Goal: Information Seeking & Learning: Check status

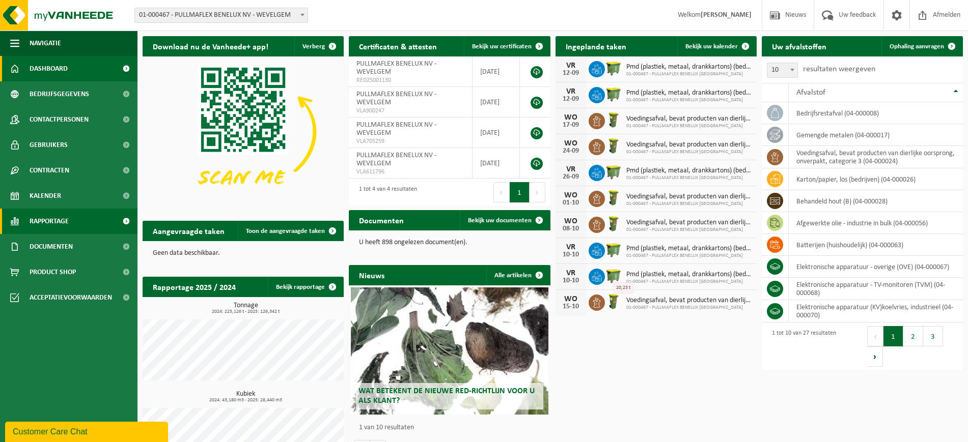
click at [59, 220] on span "Rapportage" at bounding box center [49, 221] width 39 height 25
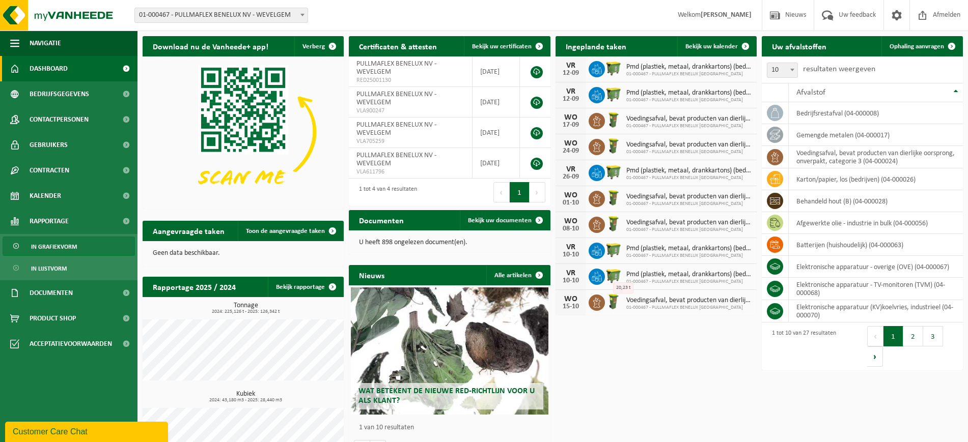
click at [59, 247] on span "In grafiekvorm" at bounding box center [54, 246] width 46 height 19
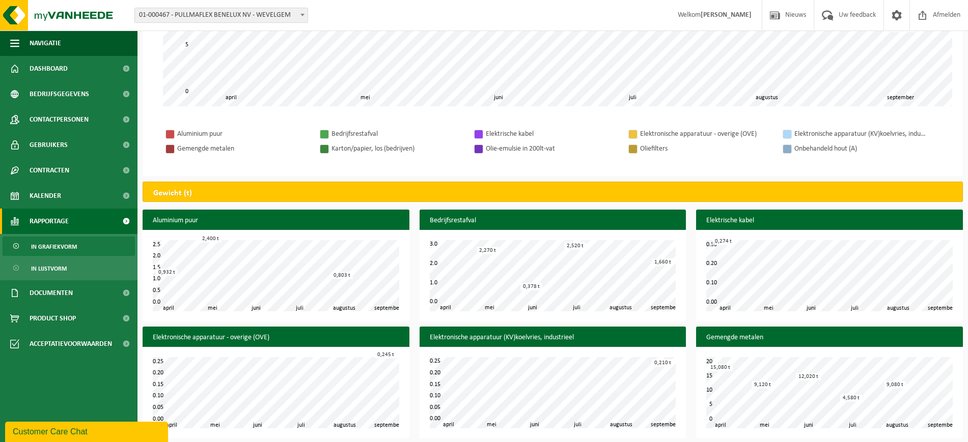
scroll to position [254, 0]
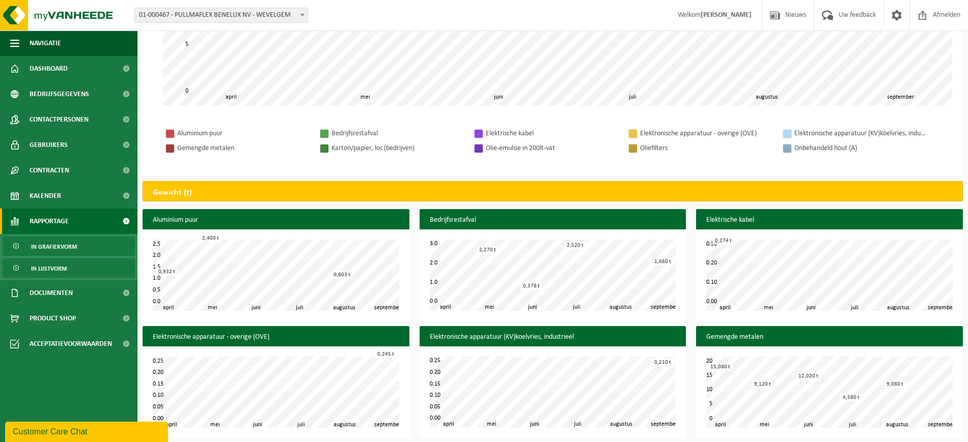
click at [65, 265] on span "In lijstvorm" at bounding box center [49, 268] width 36 height 19
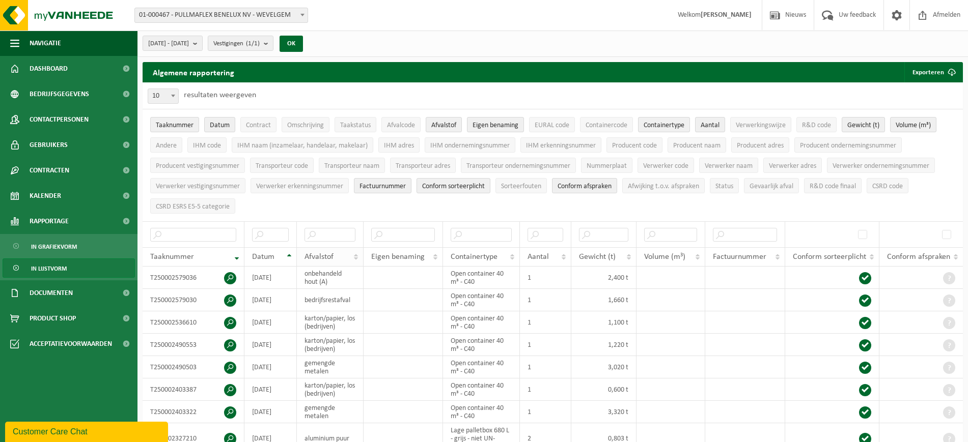
click at [355, 254] on th "Afvalstof" at bounding box center [330, 256] width 67 height 19
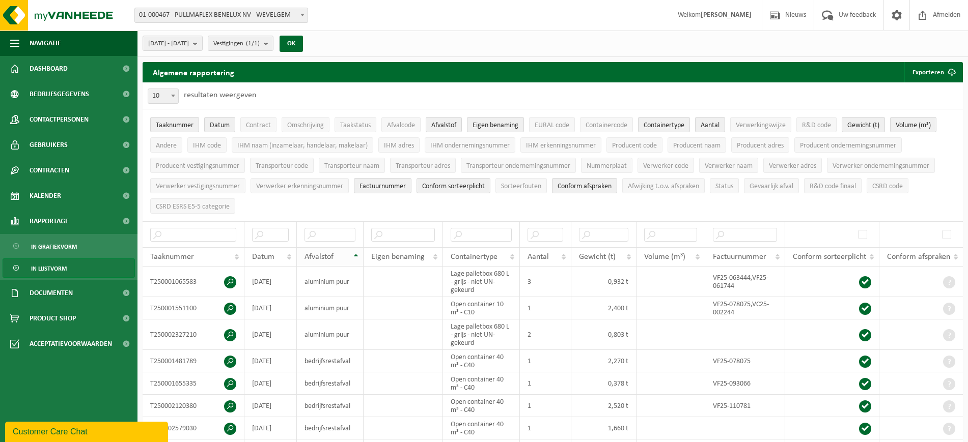
click at [356, 251] on th "Afvalstof" at bounding box center [330, 256] width 67 height 19
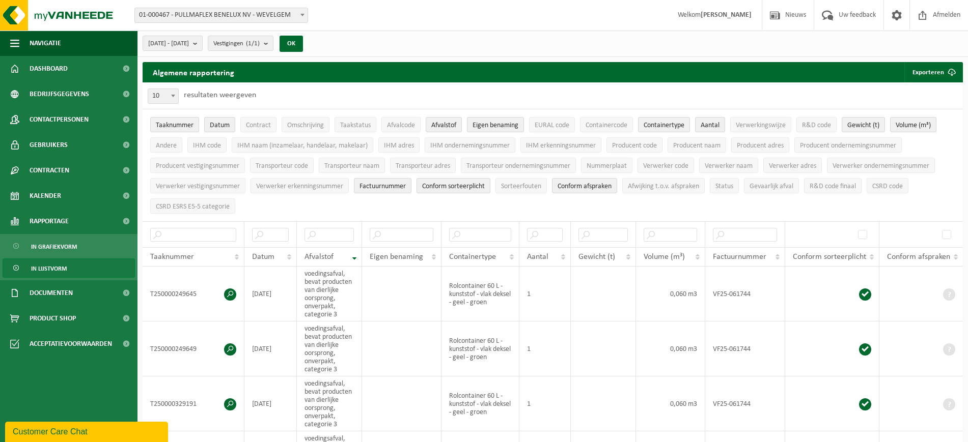
click at [356, 251] on th "Afvalstof" at bounding box center [329, 256] width 65 height 19
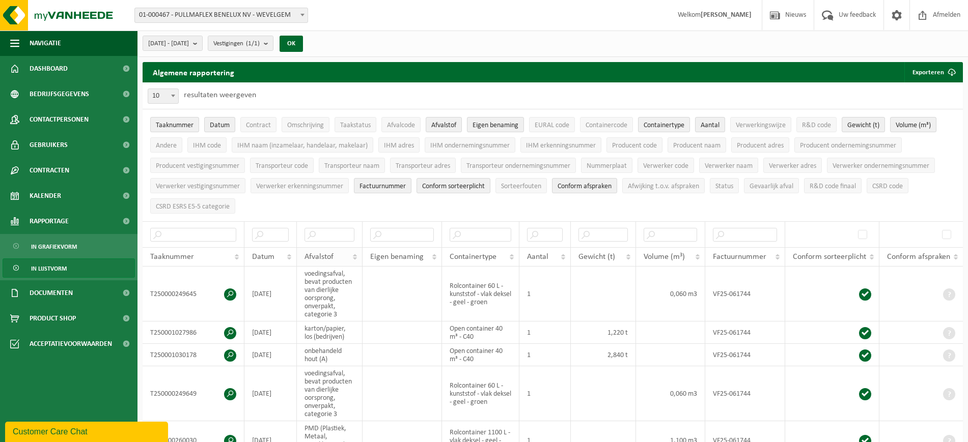
click at [354, 256] on th "Afvalstof" at bounding box center [329, 256] width 65 height 19
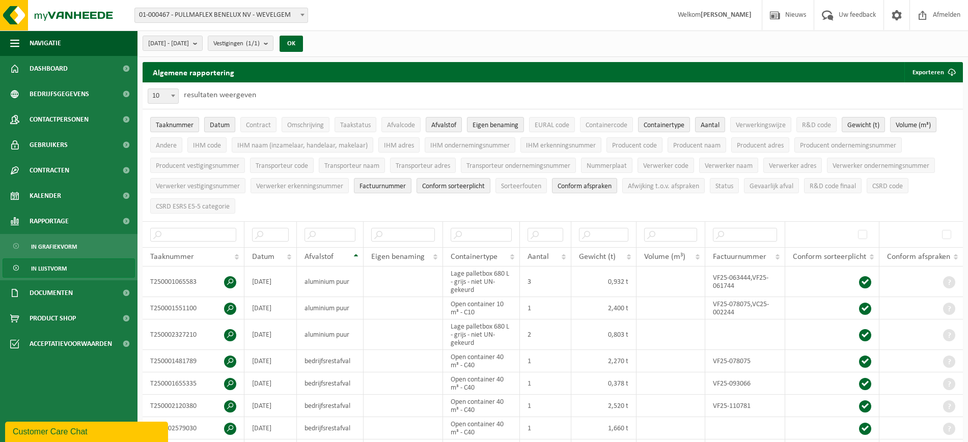
click at [218, 125] on span "Datum" at bounding box center [220, 126] width 20 height 8
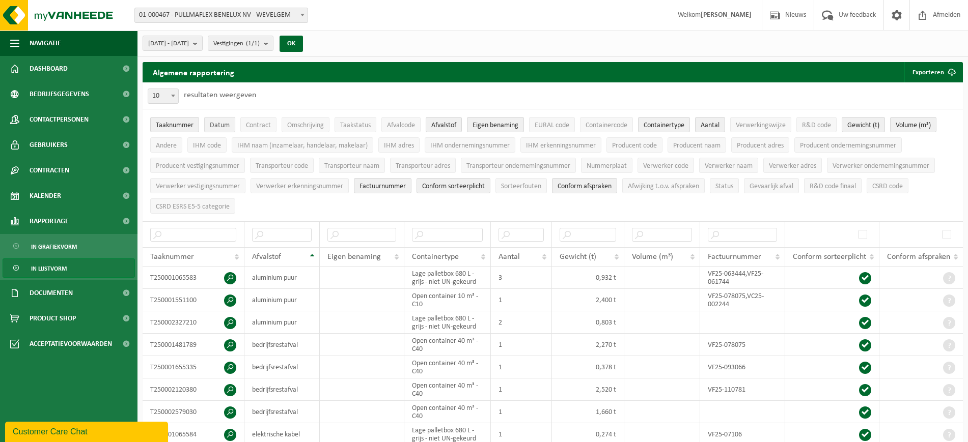
click at [218, 125] on span "Datum" at bounding box center [220, 126] width 20 height 8
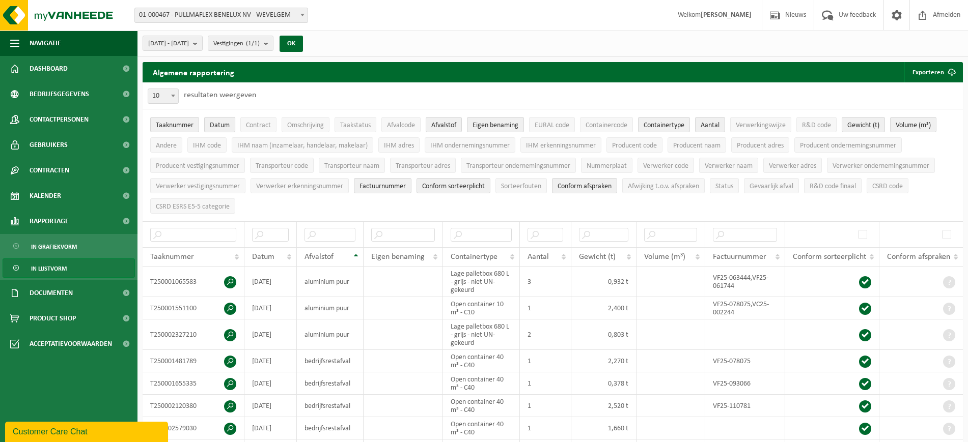
click at [218, 125] on span "Datum" at bounding box center [220, 126] width 20 height 8
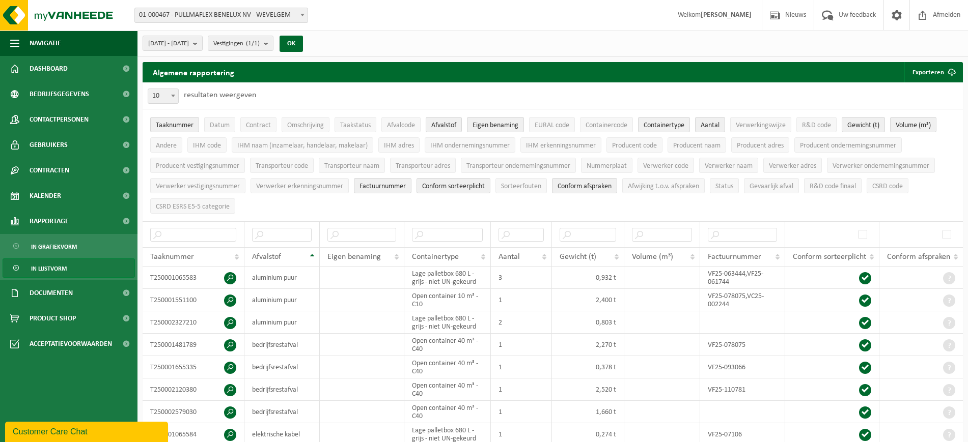
drag, startPoint x: 212, startPoint y: 146, endPoint x: 215, endPoint y: 136, distance: 10.5
click at [213, 143] on span "IHM code" at bounding box center [207, 146] width 28 height 8
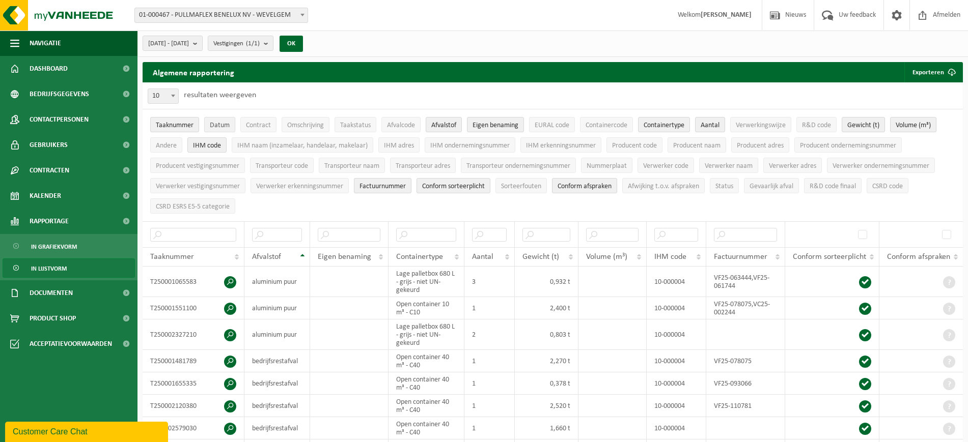
click at [215, 123] on span "Datum" at bounding box center [220, 126] width 20 height 8
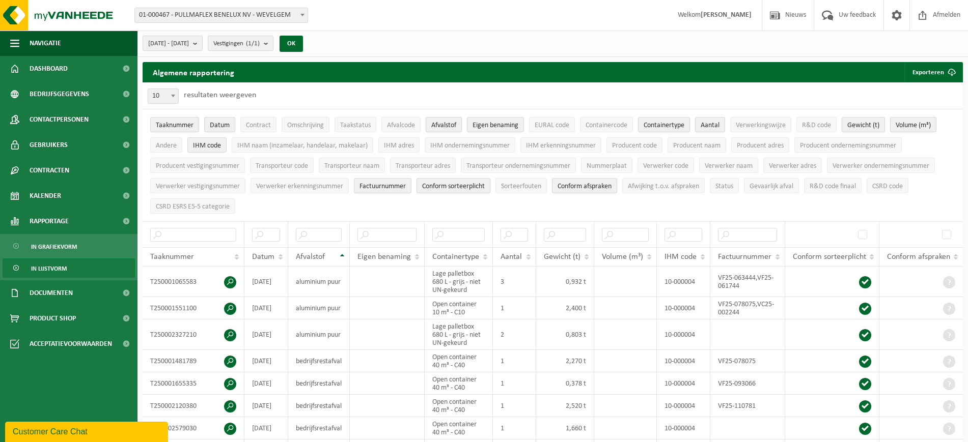
click at [451, 124] on span "Afvalstof" at bounding box center [443, 126] width 25 height 8
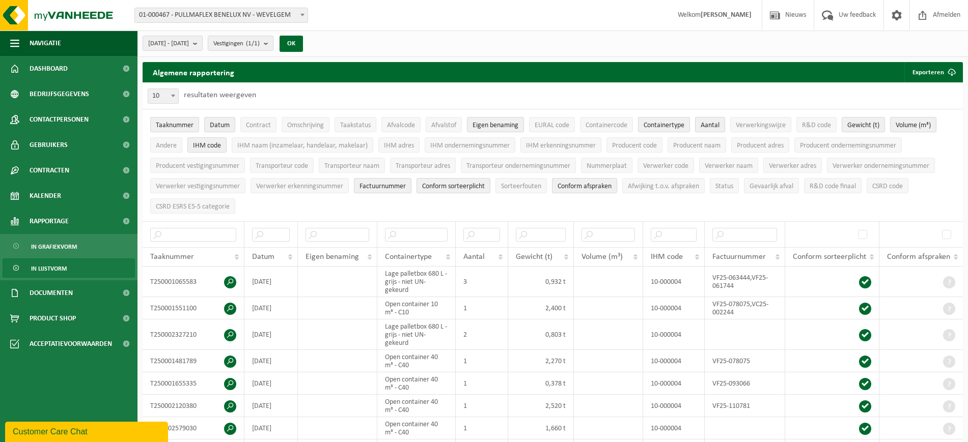
click at [712, 125] on span "Aantal" at bounding box center [709, 126] width 19 height 8
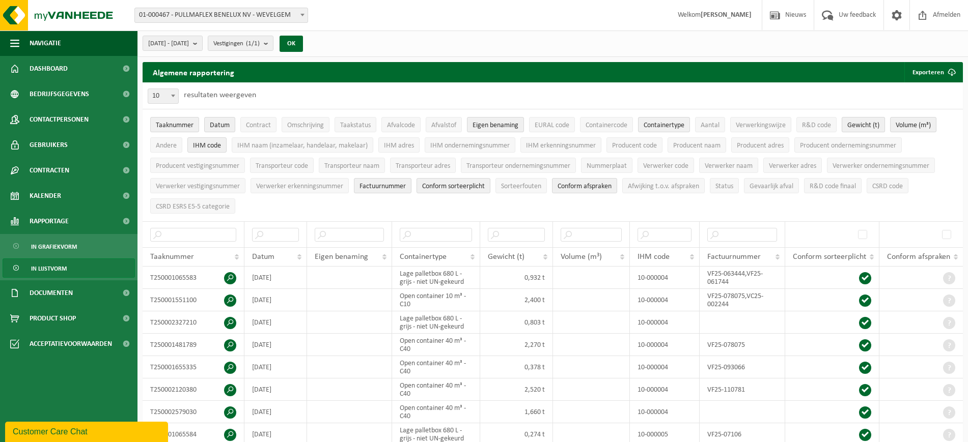
click at [865, 124] on span "Gewicht (t)" at bounding box center [863, 126] width 32 height 8
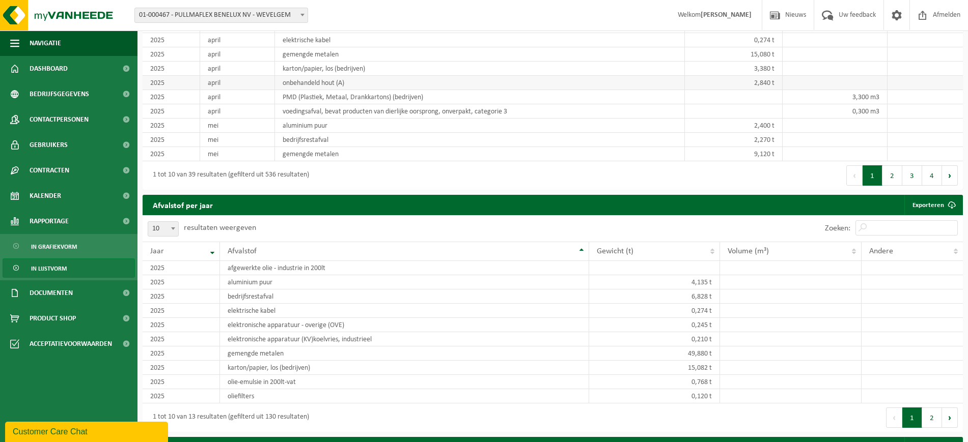
scroll to position [763, 0]
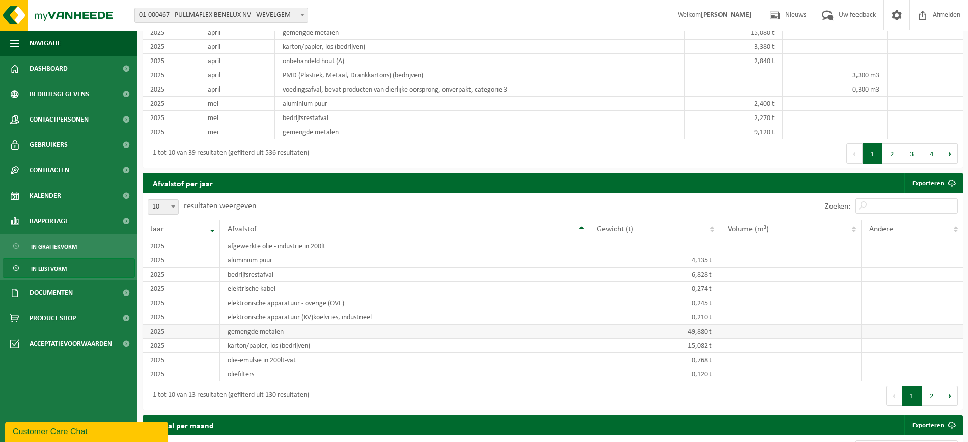
click at [258, 330] on td "gemengde metalen" at bounding box center [404, 332] width 369 height 14
click at [264, 328] on td "gemengde metalen" at bounding box center [404, 332] width 369 height 14
click at [280, 328] on td "gemengde metalen" at bounding box center [404, 332] width 369 height 14
drag, startPoint x: 175, startPoint y: 328, endPoint x: 181, endPoint y: 328, distance: 5.6
click at [179, 328] on td "2025" at bounding box center [181, 332] width 77 height 14
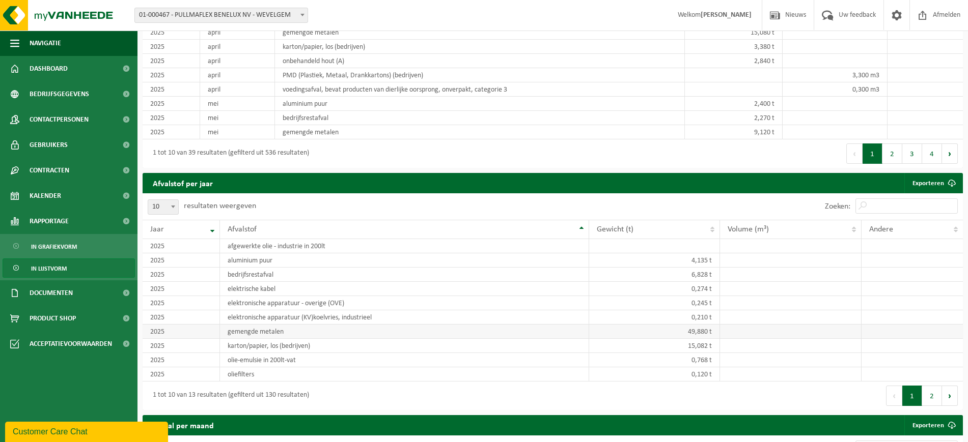
click at [275, 328] on td "gemengde metalen" at bounding box center [404, 332] width 369 height 14
click at [171, 204] on span at bounding box center [173, 206] width 10 height 13
select select "50"
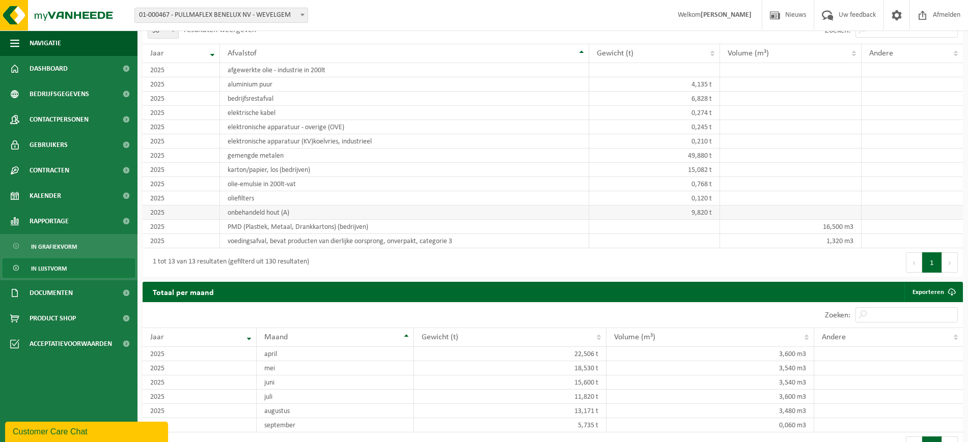
scroll to position [961, 0]
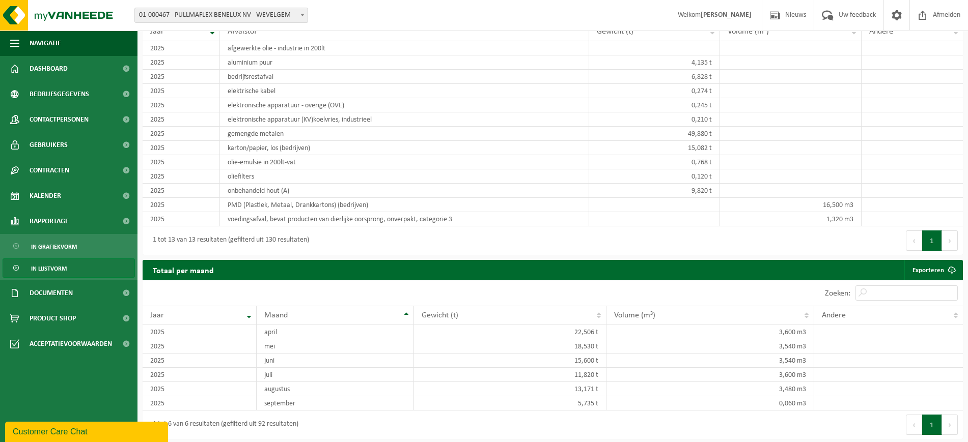
click at [735, 235] on div "Eerste Vorige 1 Volgende Laatste" at bounding box center [758, 240] width 410 height 29
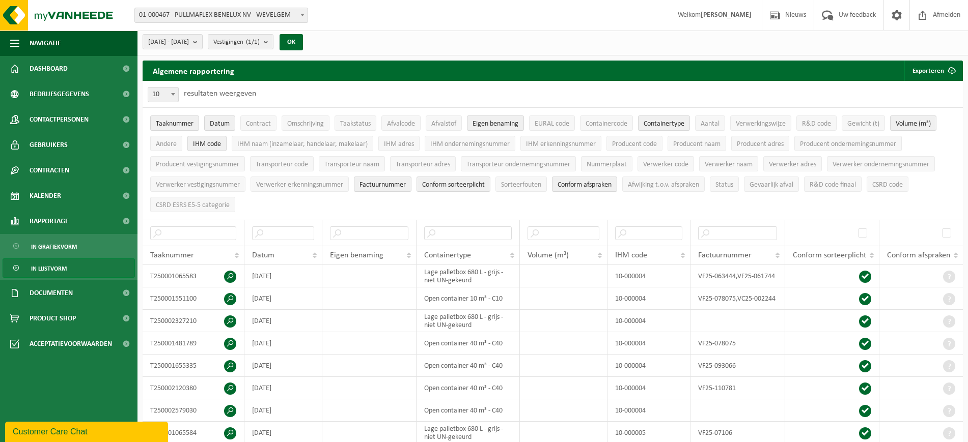
scroll to position [0, 0]
